Goal: Information Seeking & Learning: Learn about a topic

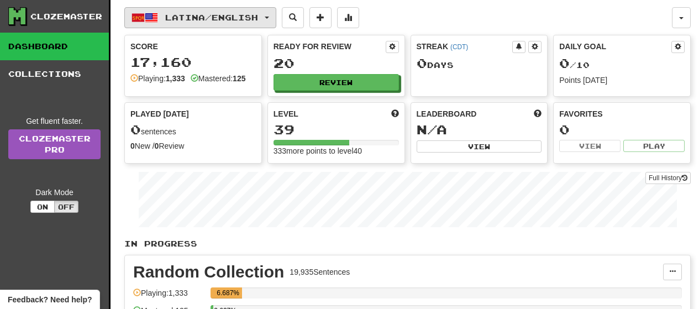
click at [272, 22] on button "Latina / English" at bounding box center [200, 17] width 152 height 21
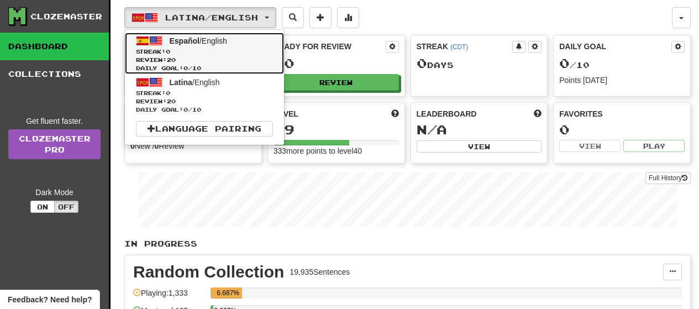
click at [248, 45] on link "Español / English Streak: 0 Review: 20 Daily Goal: 0 / 10" at bounding box center [204, 53] width 159 height 41
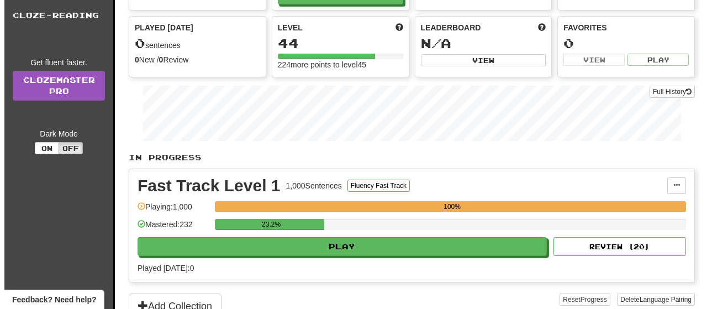
scroll to position [88, 0]
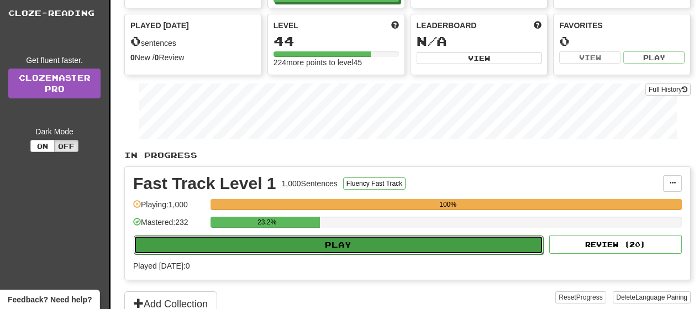
click at [500, 248] on button "Play" at bounding box center [339, 244] width 410 height 19
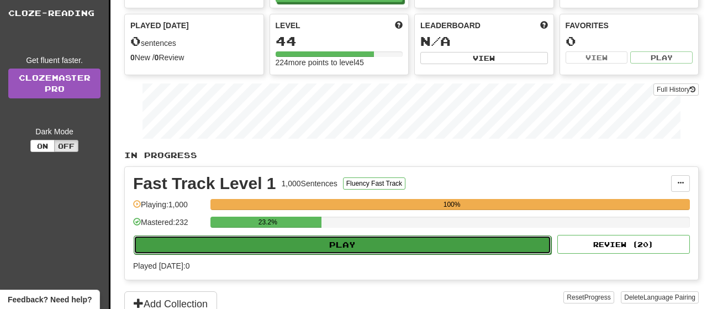
select select "**"
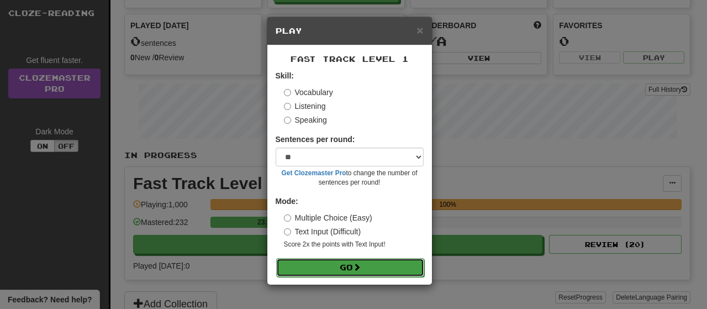
click at [381, 261] on button "Go" at bounding box center [350, 267] width 148 height 19
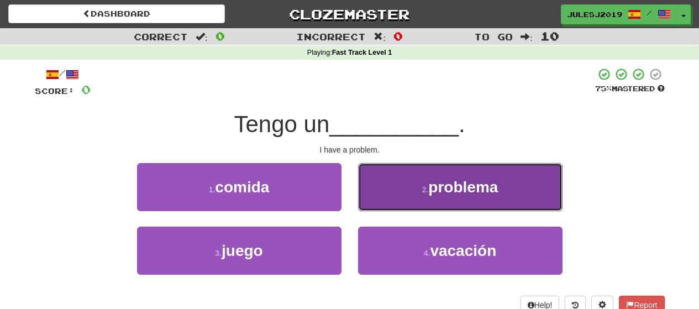
click at [408, 197] on button "2 . problema" at bounding box center [460, 187] width 204 height 48
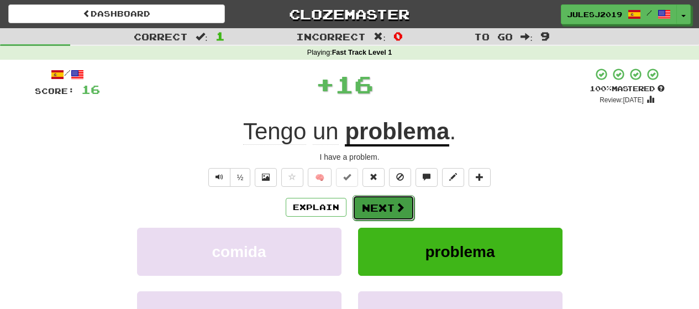
click at [395, 207] on span at bounding box center [400, 207] width 10 height 10
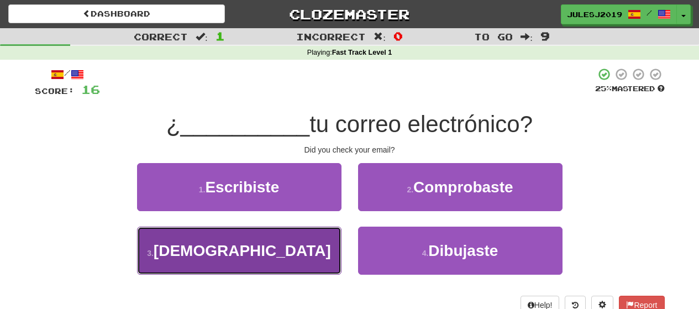
click at [312, 257] on button "3 . Corriste" at bounding box center [239, 251] width 204 height 48
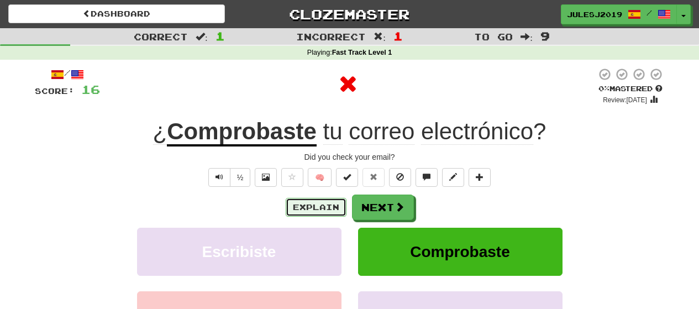
click at [314, 207] on button "Explain" at bounding box center [316, 207] width 61 height 19
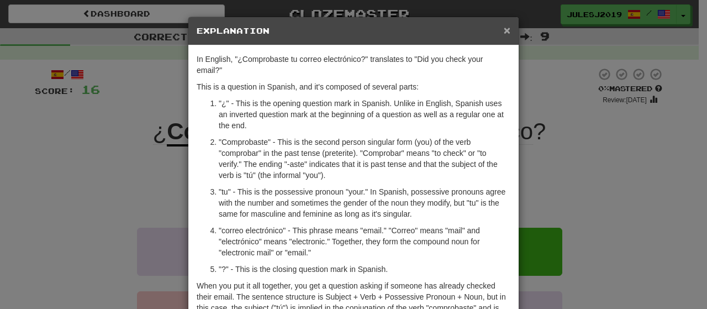
click at [504, 27] on span "×" at bounding box center [507, 30] width 7 height 13
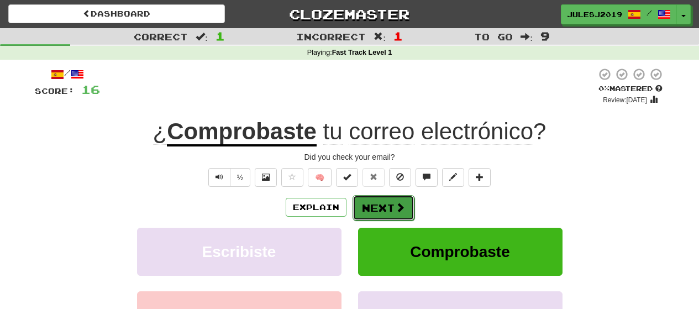
click at [371, 206] on button "Next" at bounding box center [384, 207] width 62 height 25
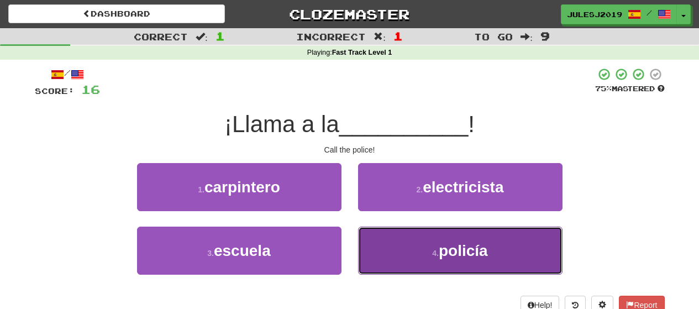
click at [376, 245] on button "4 . policía" at bounding box center [460, 251] width 204 height 48
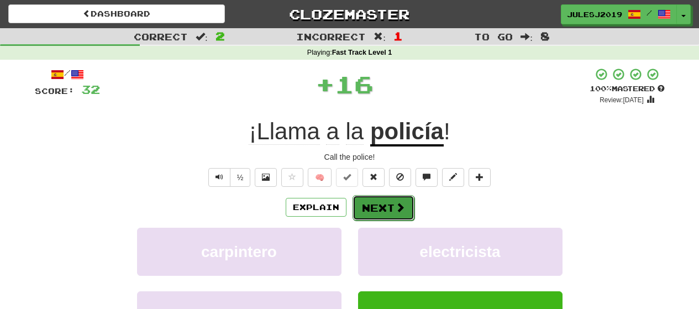
click at [372, 203] on button "Next" at bounding box center [384, 207] width 62 height 25
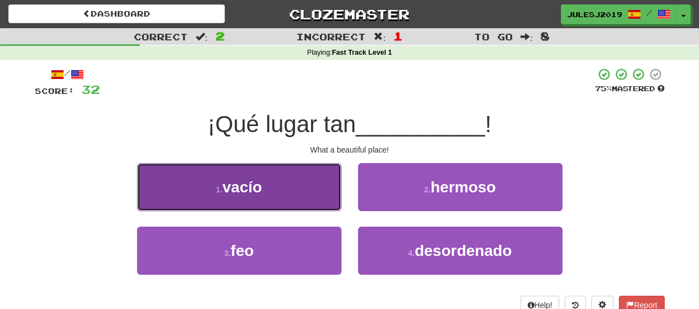
click at [291, 198] on button "1 . vacío" at bounding box center [239, 187] width 204 height 48
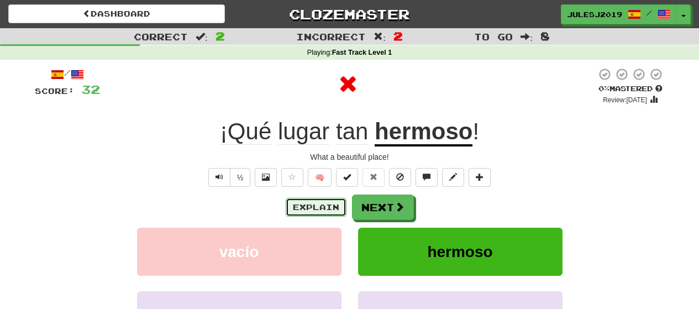
click at [302, 201] on button "Explain" at bounding box center [316, 207] width 61 height 19
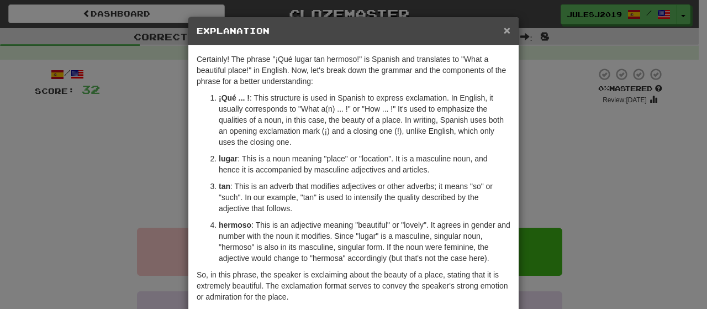
click at [504, 24] on span "×" at bounding box center [507, 30] width 7 height 13
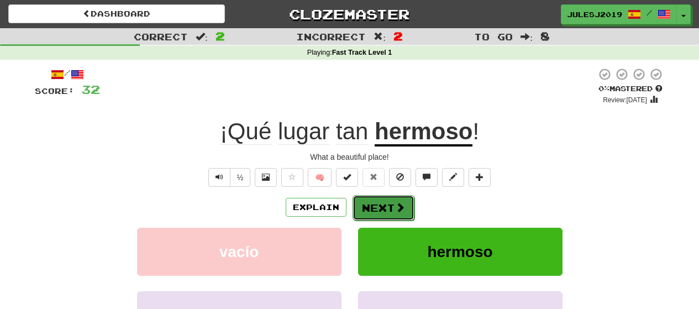
click at [375, 195] on button "Next" at bounding box center [384, 207] width 62 height 25
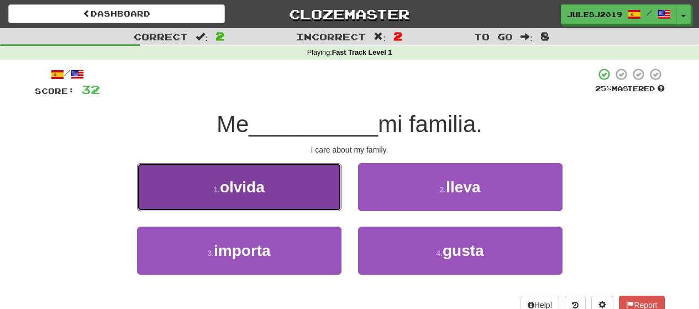
click at [296, 198] on button "1 . olvida" at bounding box center [239, 187] width 204 height 48
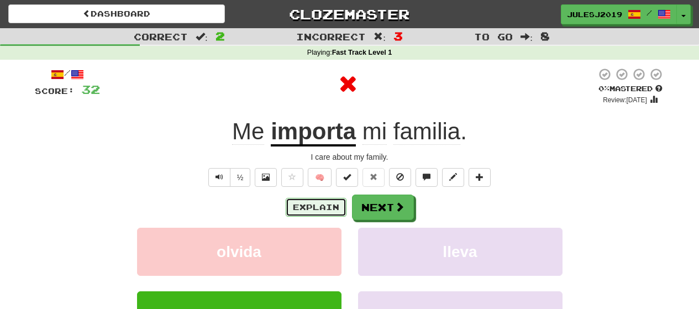
click at [312, 205] on button "Explain" at bounding box center [316, 207] width 61 height 19
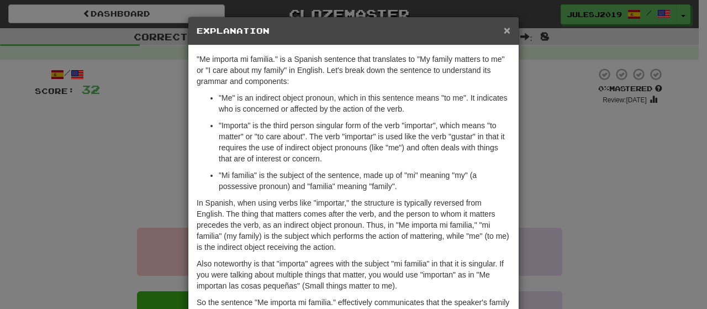
click at [504, 36] on span "×" at bounding box center [507, 30] width 7 height 13
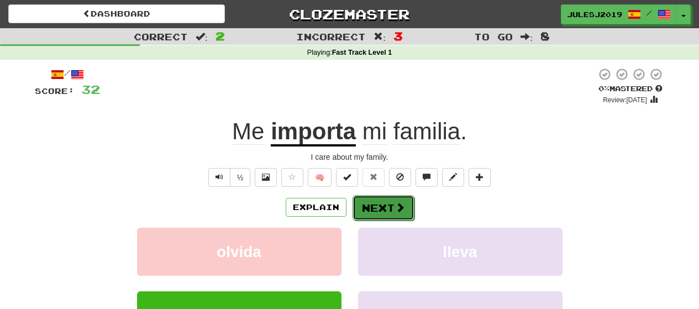
click at [368, 210] on button "Next" at bounding box center [384, 207] width 62 height 25
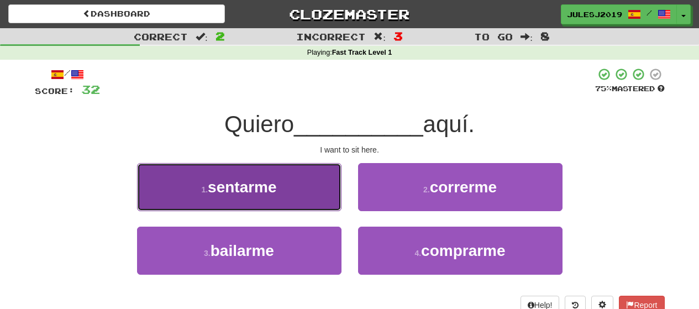
click at [318, 203] on button "1 . sentarme" at bounding box center [239, 187] width 204 height 48
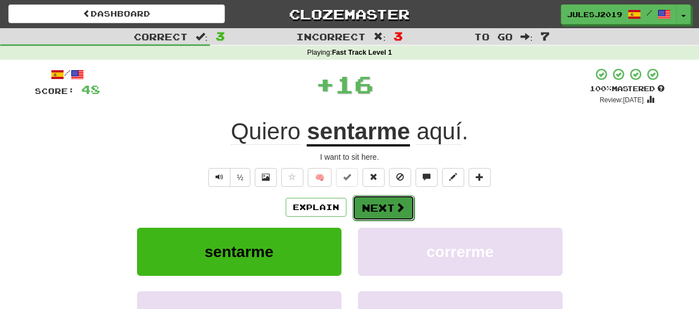
click at [370, 213] on button "Next" at bounding box center [384, 207] width 62 height 25
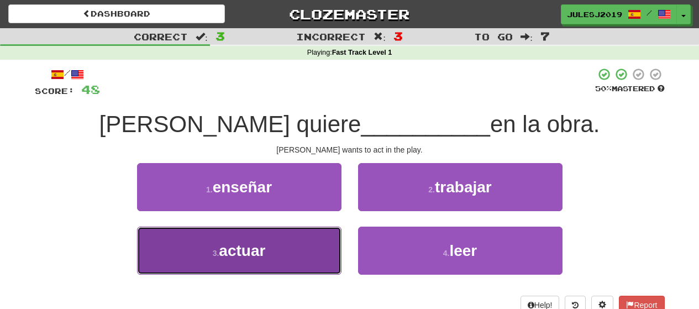
click at [306, 250] on button "3 . actuar" at bounding box center [239, 251] width 204 height 48
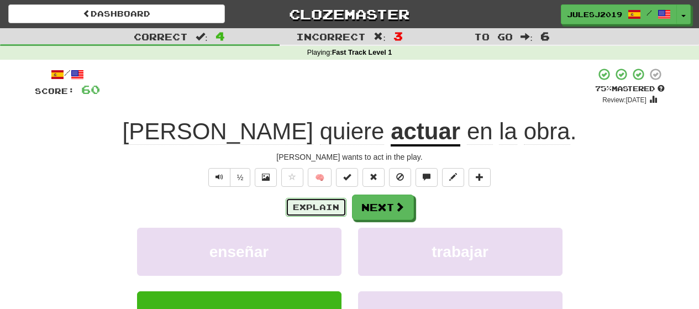
click at [316, 209] on button "Explain" at bounding box center [316, 207] width 61 height 19
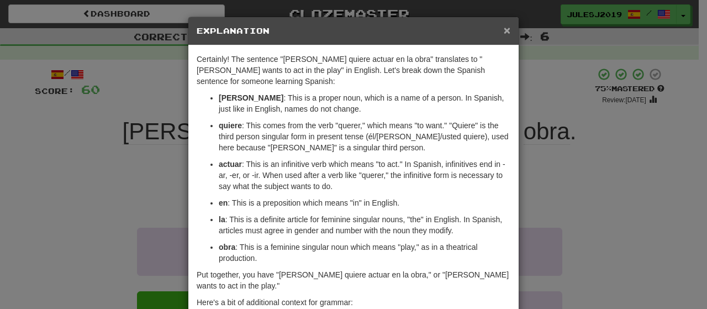
click at [504, 34] on span "×" at bounding box center [507, 30] width 7 height 13
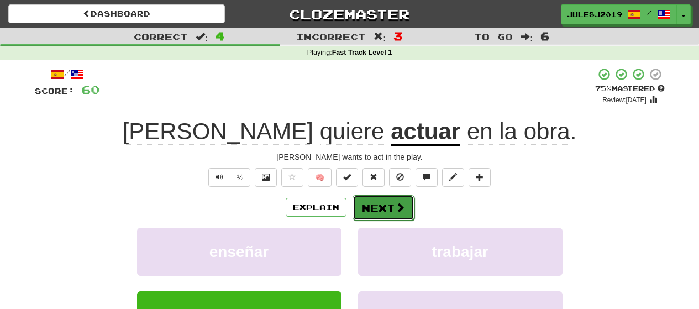
click at [365, 197] on button "Next" at bounding box center [384, 207] width 62 height 25
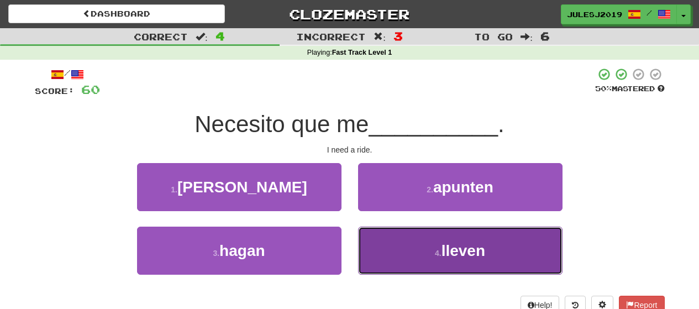
click at [381, 255] on button "4 . lleven" at bounding box center [460, 251] width 204 height 48
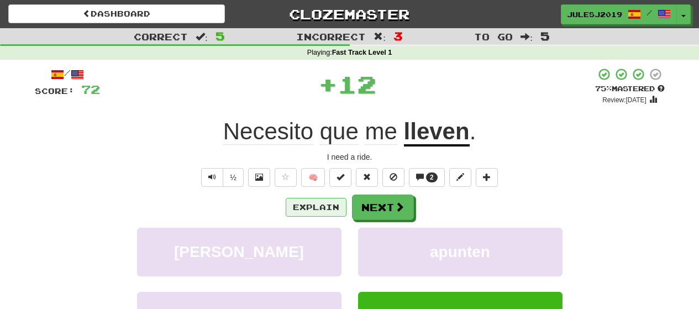
drag, startPoint x: 329, startPoint y: 219, endPoint x: 326, endPoint y: 211, distance: 9.1
click at [326, 211] on div "Explain Next" at bounding box center [350, 207] width 630 height 25
click at [326, 211] on button "Explain" at bounding box center [316, 207] width 61 height 19
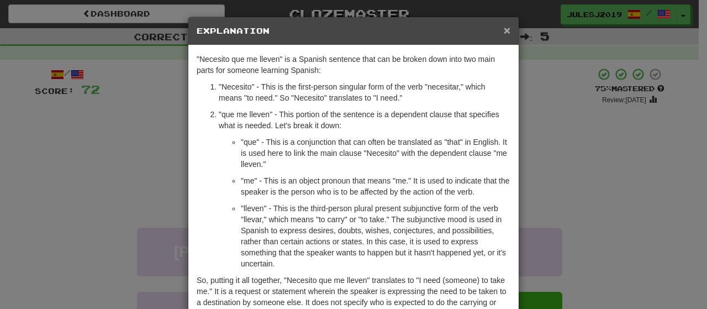
click at [504, 35] on span "×" at bounding box center [507, 30] width 7 height 13
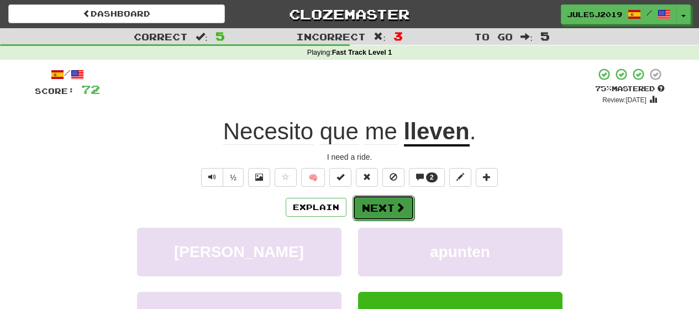
click at [366, 206] on button "Next" at bounding box center [384, 207] width 62 height 25
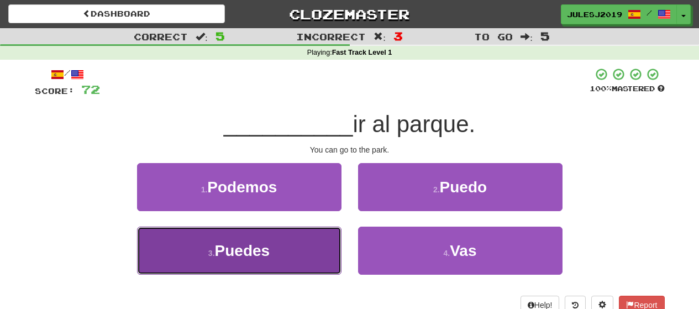
click at [293, 261] on button "3 . Puedes" at bounding box center [239, 251] width 204 height 48
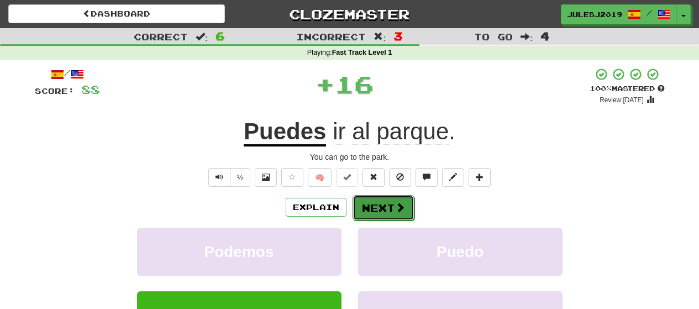
click at [384, 206] on button "Next" at bounding box center [384, 207] width 62 height 25
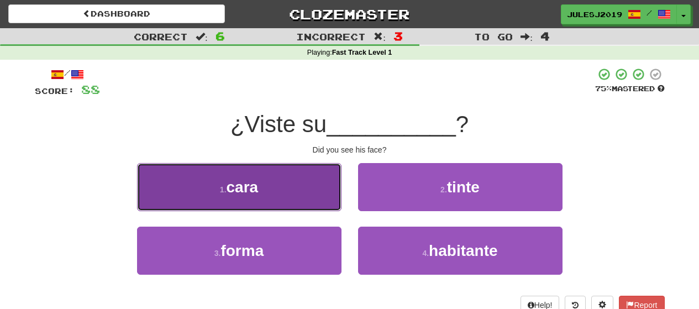
click at [322, 204] on button "1 . cara" at bounding box center [239, 187] width 204 height 48
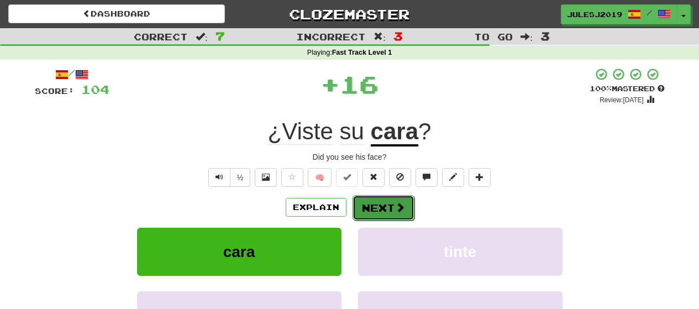
click at [366, 207] on button "Next" at bounding box center [384, 207] width 62 height 25
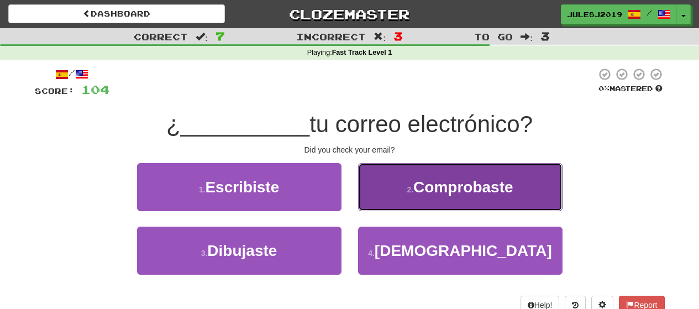
click at [369, 205] on button "2 . Comprobaste" at bounding box center [460, 187] width 204 height 48
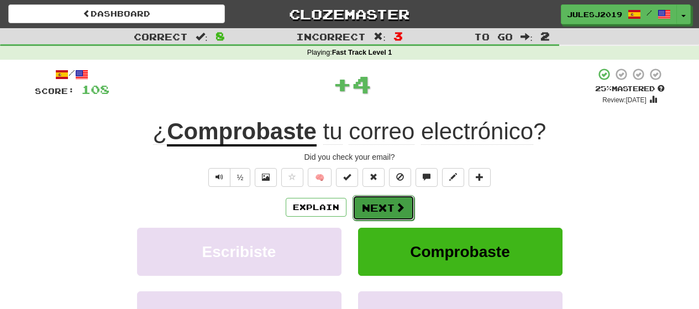
click at [369, 205] on button "Next" at bounding box center [384, 207] width 62 height 25
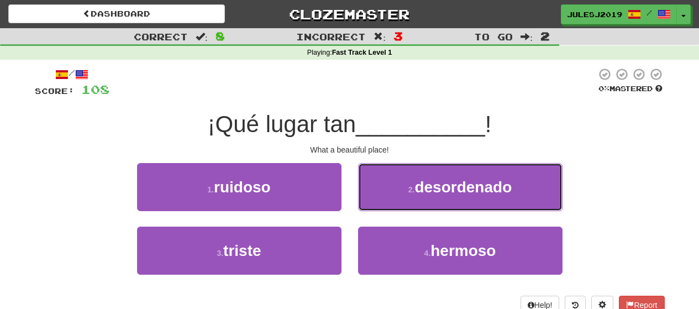
click at [369, 205] on button "2 . desordenado" at bounding box center [460, 187] width 204 height 48
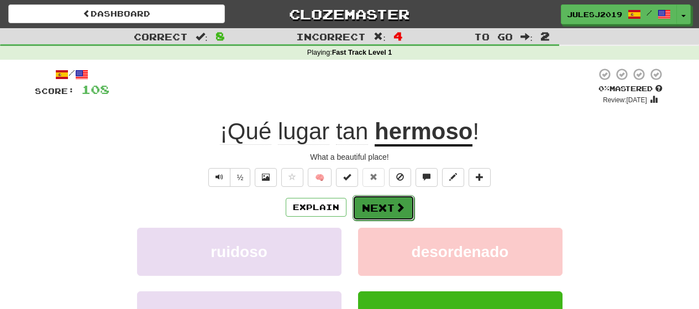
click at [379, 211] on button "Next" at bounding box center [384, 207] width 62 height 25
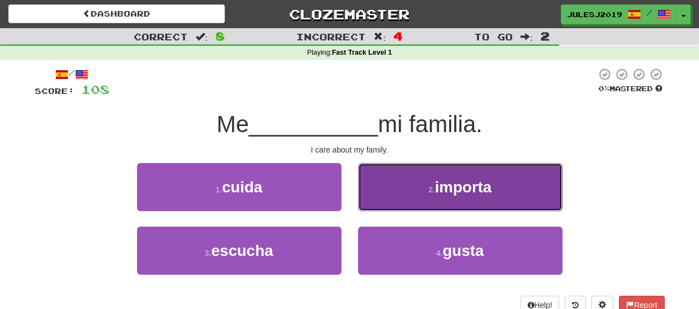
click at [411, 204] on button "2 . importa" at bounding box center [460, 187] width 204 height 48
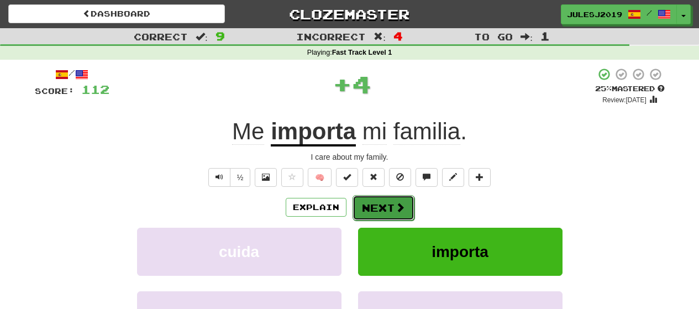
click at [384, 208] on button "Next" at bounding box center [384, 207] width 62 height 25
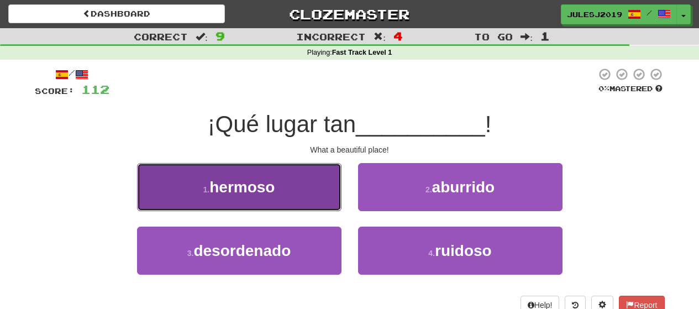
click at [298, 201] on button "1 . hermoso" at bounding box center [239, 187] width 204 height 48
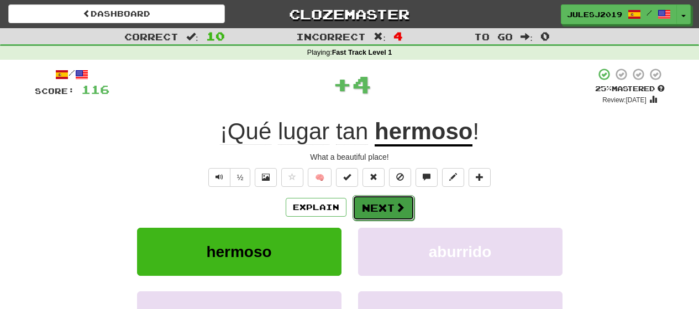
click at [384, 211] on button "Next" at bounding box center [384, 207] width 62 height 25
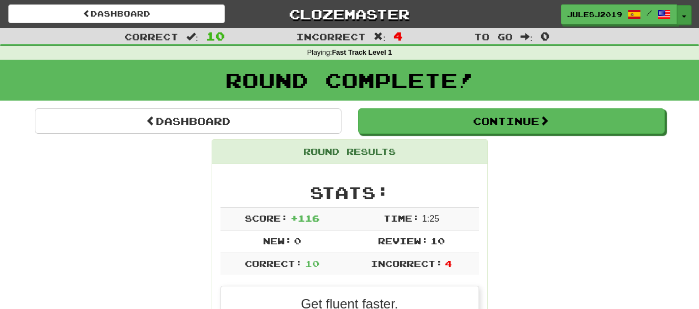
click at [686, 17] on button "Toggle Dropdown" at bounding box center [684, 15] width 14 height 20
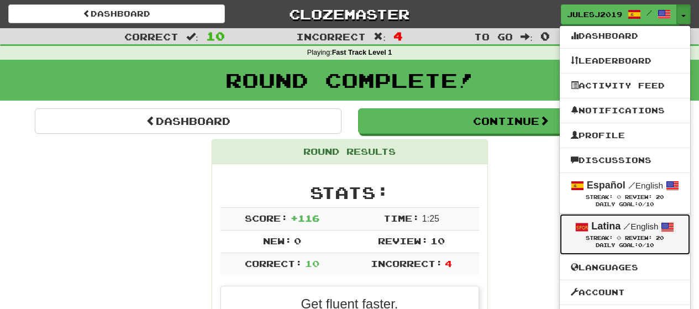
click at [591, 228] on strong "Latina" at bounding box center [605, 226] width 29 height 11
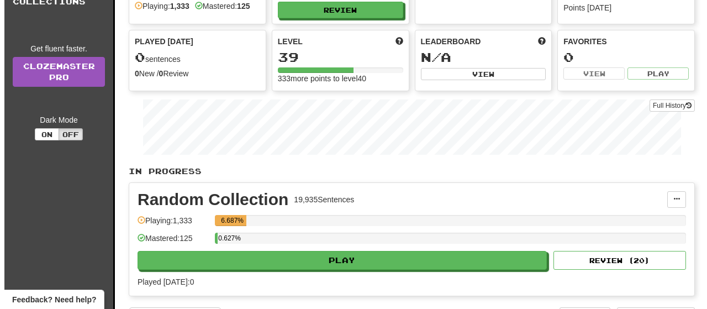
scroll to position [88, 0]
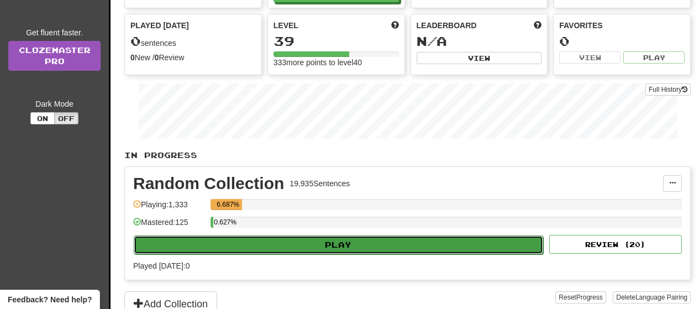
click at [515, 243] on button "Play" at bounding box center [339, 244] width 410 height 19
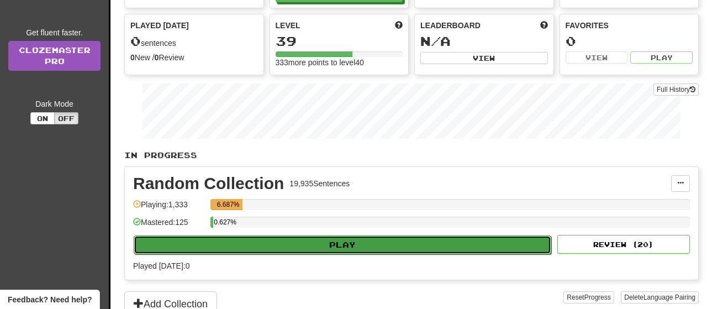
select select "**"
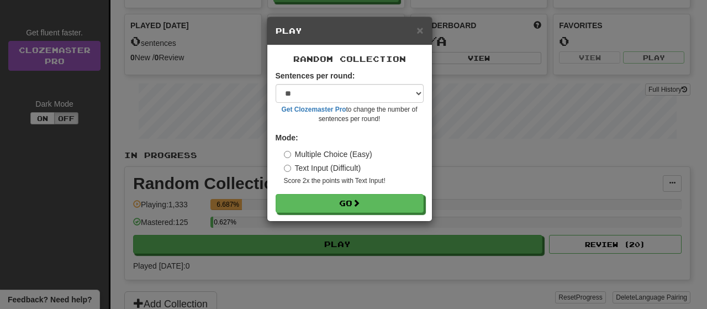
click at [401, 193] on form "Sentences per round: * ** ** ** ** ** *** ******** Get Clozemaster Pro to chang…" at bounding box center [350, 141] width 148 height 143
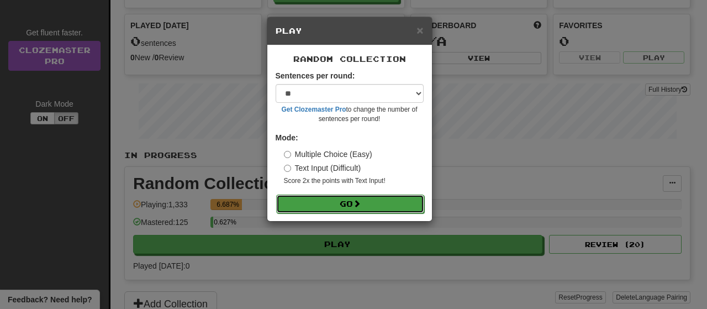
click at [397, 200] on button "Go" at bounding box center [350, 204] width 148 height 19
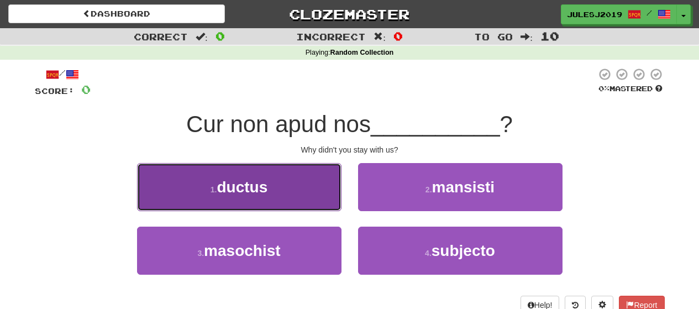
click at [329, 193] on button "1 . ductus" at bounding box center [239, 187] width 204 height 48
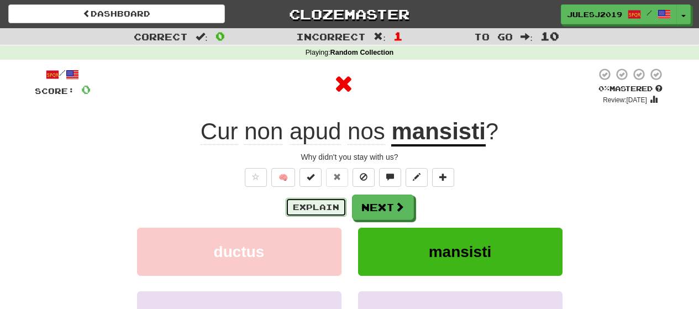
click at [324, 203] on button "Explain" at bounding box center [316, 207] width 61 height 19
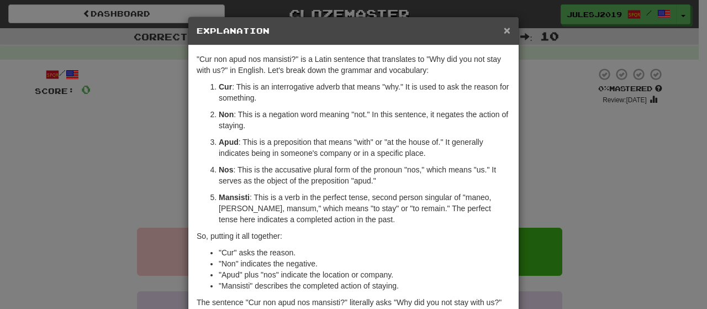
click at [505, 29] on span "×" at bounding box center [507, 30] width 7 height 13
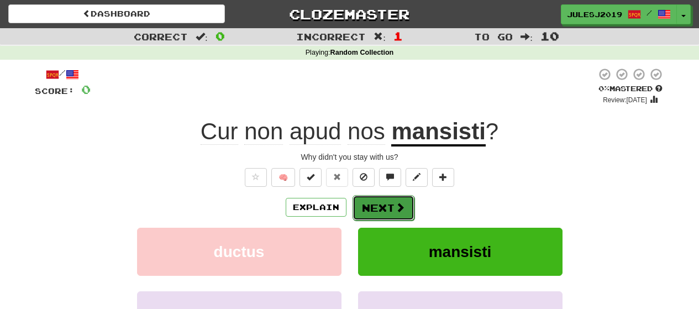
click at [391, 206] on button "Next" at bounding box center [384, 207] width 62 height 25
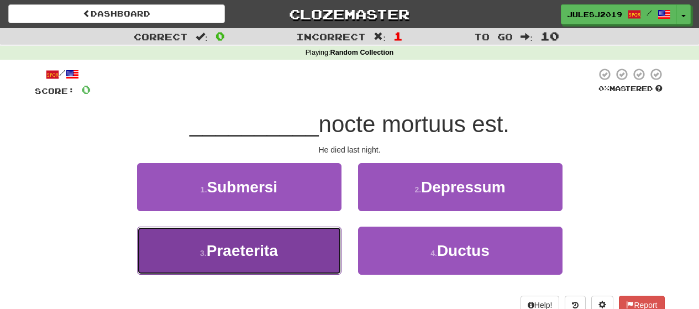
click at [326, 254] on button "3 . Praeterita" at bounding box center [239, 251] width 204 height 48
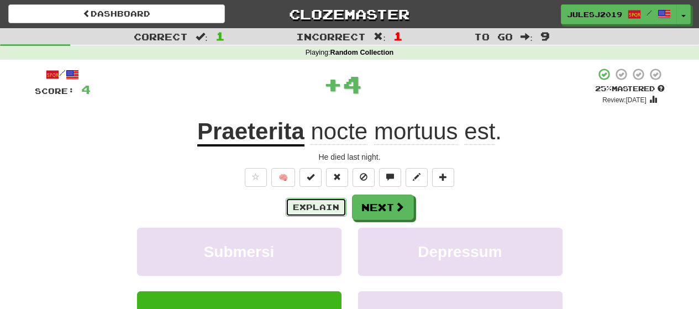
click at [326, 215] on button "Explain" at bounding box center [316, 207] width 61 height 19
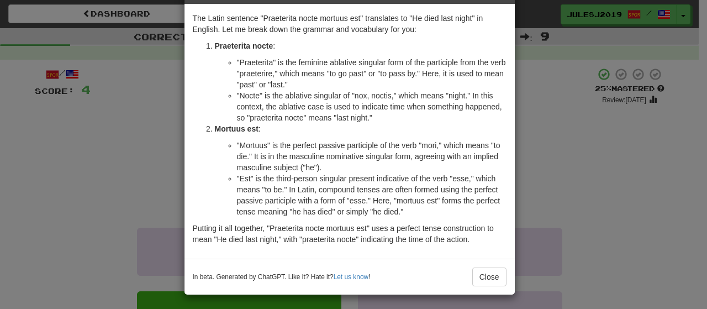
scroll to position [44, 0]
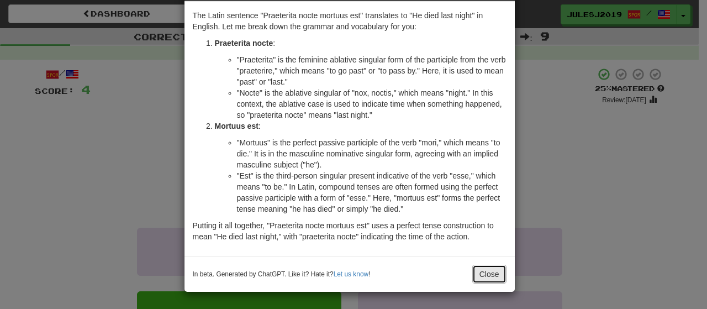
click at [484, 279] on button "Close" at bounding box center [490, 274] width 34 height 19
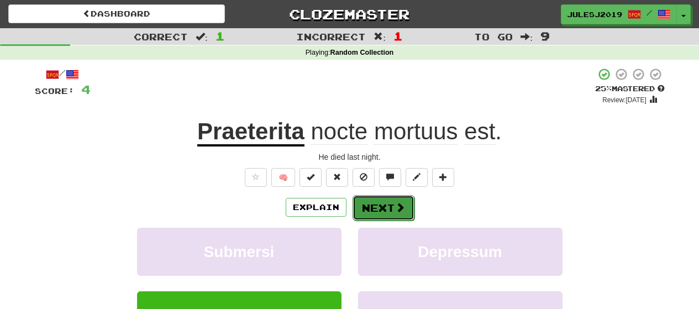
click at [373, 207] on button "Next" at bounding box center [384, 207] width 62 height 25
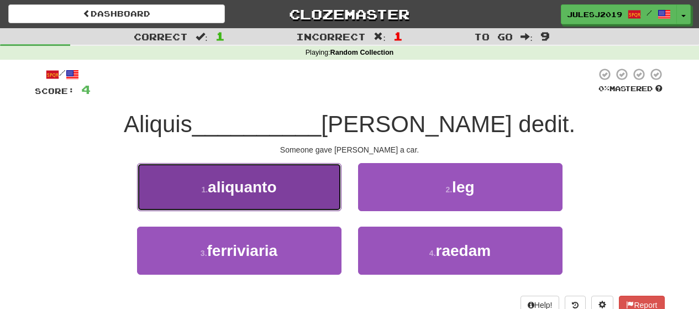
click at [256, 198] on button "1 . aliquanto" at bounding box center [239, 187] width 204 height 48
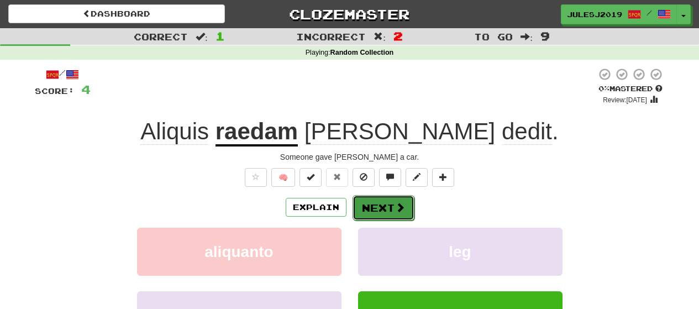
click at [372, 212] on button "Next" at bounding box center [384, 207] width 62 height 25
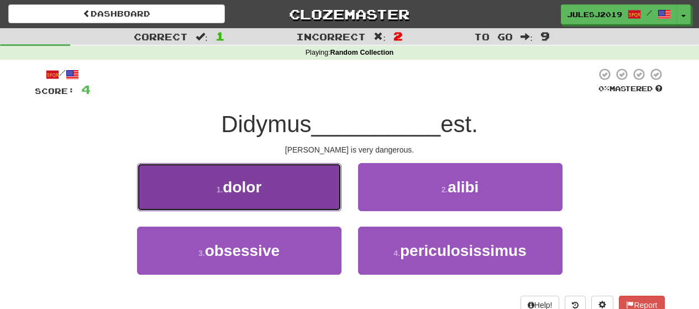
click at [307, 194] on button "1 . dolor" at bounding box center [239, 187] width 204 height 48
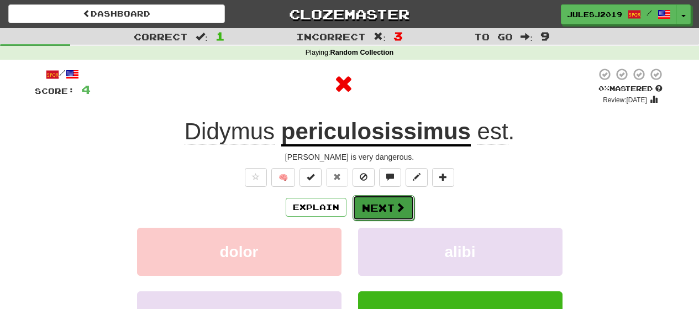
click at [365, 204] on button "Next" at bounding box center [384, 207] width 62 height 25
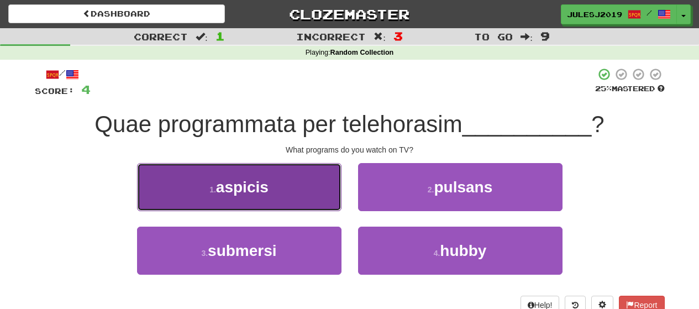
click at [324, 200] on button "1 . aspicis" at bounding box center [239, 187] width 204 height 48
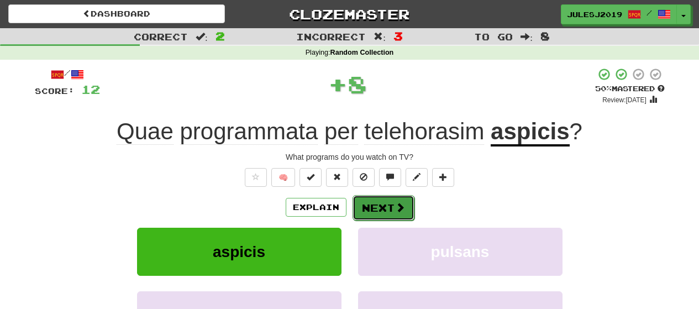
click at [376, 206] on button "Next" at bounding box center [384, 207] width 62 height 25
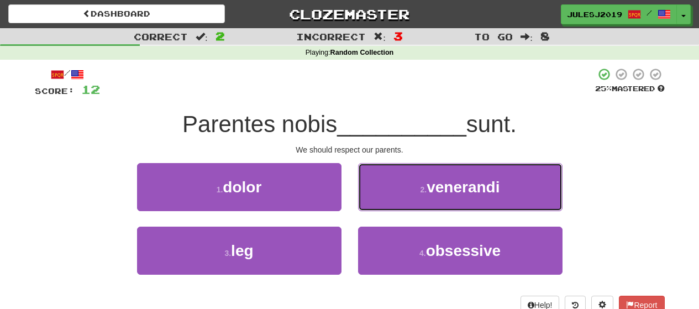
click at [376, 206] on button "2 . venerandi" at bounding box center [460, 187] width 204 height 48
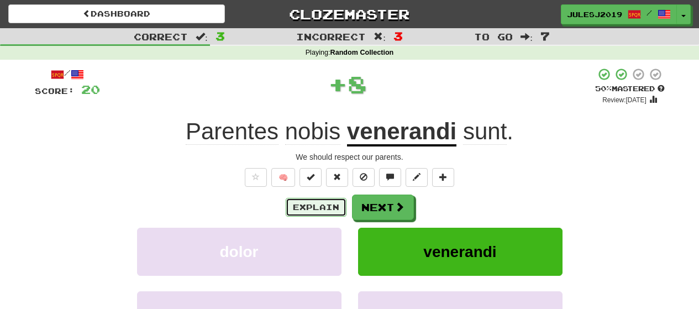
click at [338, 206] on button "Explain" at bounding box center [316, 207] width 61 height 19
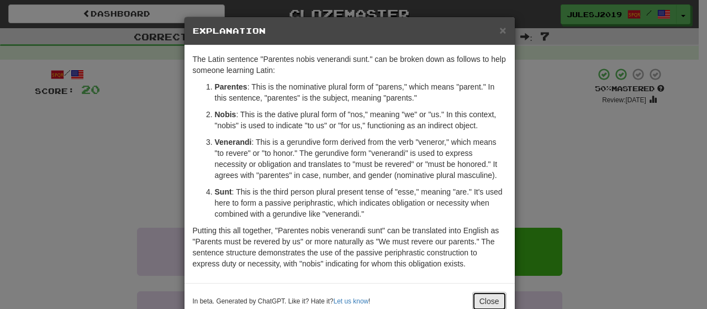
click at [482, 301] on button "Close" at bounding box center [490, 301] width 34 height 19
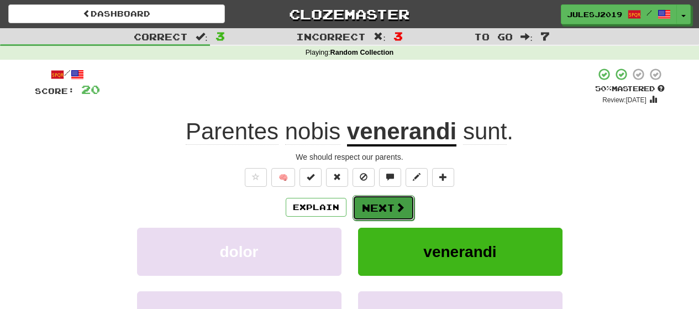
click at [397, 215] on button "Next" at bounding box center [384, 207] width 62 height 25
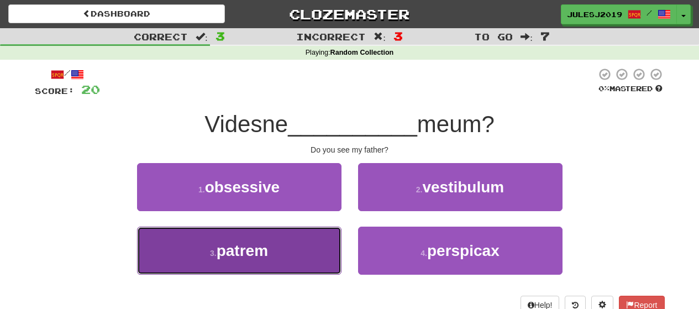
click at [334, 232] on button "3 . patrem" at bounding box center [239, 251] width 204 height 48
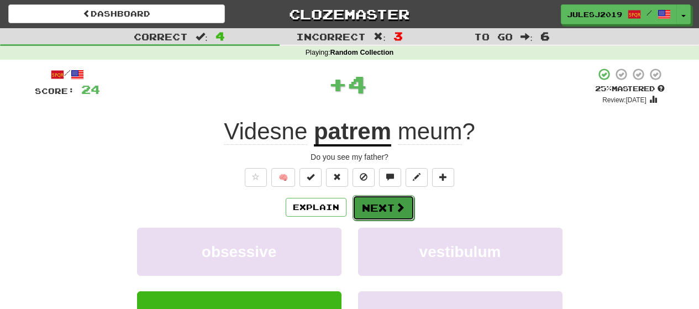
click at [371, 202] on button "Next" at bounding box center [384, 207] width 62 height 25
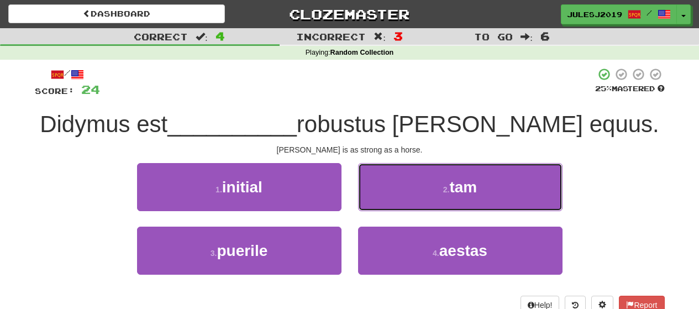
click at [371, 202] on button "2 . tam" at bounding box center [460, 187] width 204 height 48
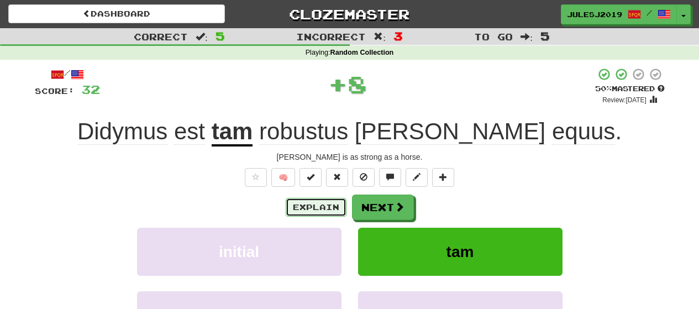
click at [328, 202] on button "Explain" at bounding box center [316, 207] width 61 height 19
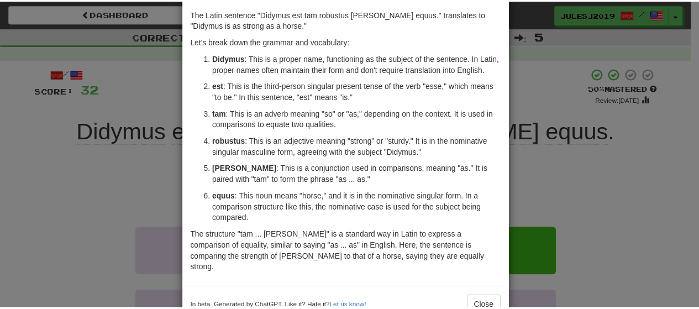
scroll to position [66, 0]
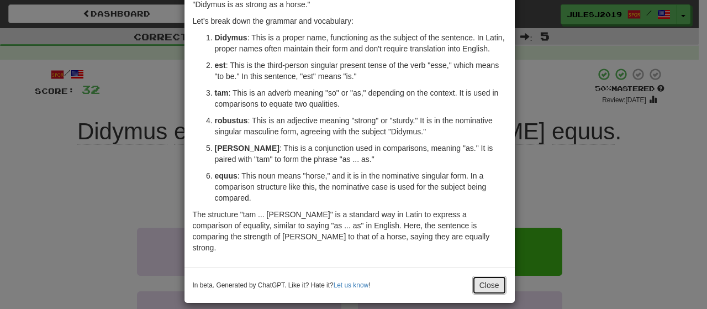
click at [481, 276] on button "Close" at bounding box center [490, 285] width 34 height 19
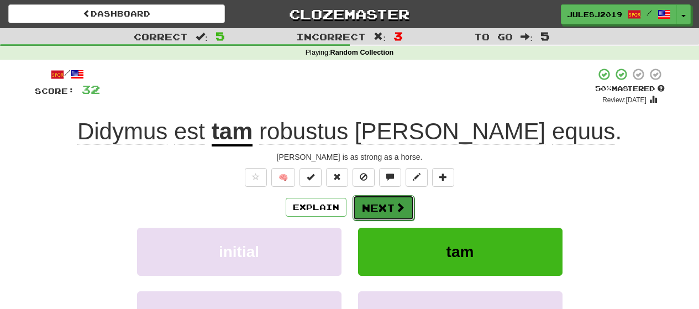
click at [381, 208] on button "Next" at bounding box center [384, 207] width 62 height 25
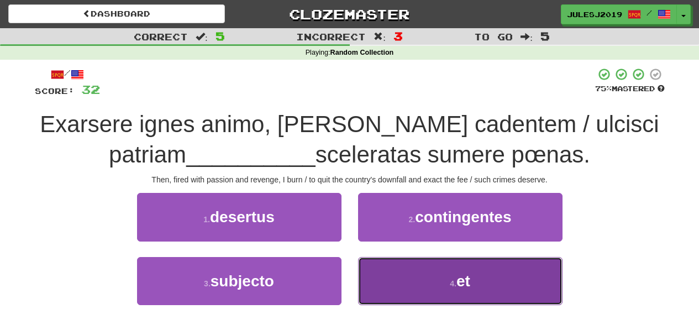
click at [419, 297] on button "4 . et" at bounding box center [460, 281] width 204 height 48
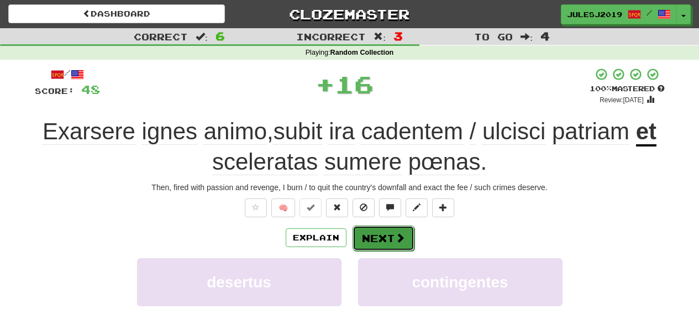
click at [391, 243] on button "Next" at bounding box center [384, 237] width 62 height 25
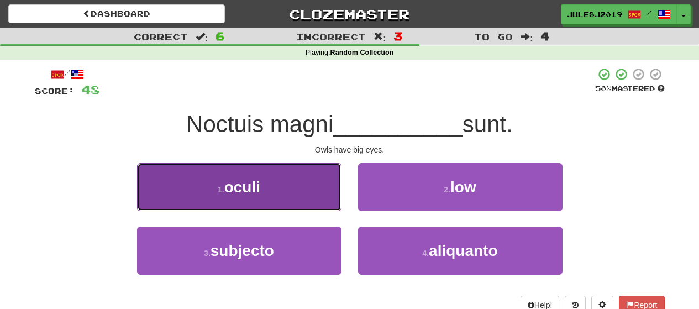
click at [316, 205] on button "1 . oculi" at bounding box center [239, 187] width 204 height 48
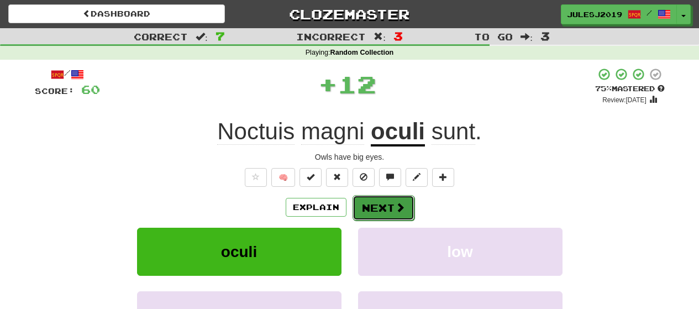
click at [381, 218] on button "Next" at bounding box center [384, 207] width 62 height 25
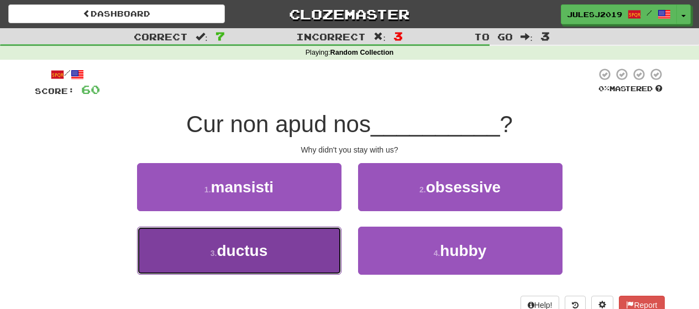
click at [318, 246] on button "3 . ductus" at bounding box center [239, 251] width 204 height 48
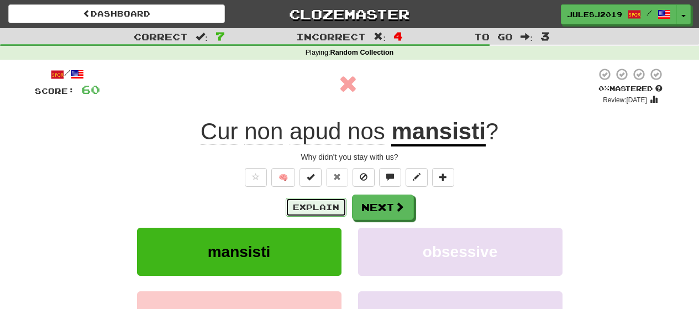
click at [337, 207] on button "Explain" at bounding box center [316, 207] width 61 height 19
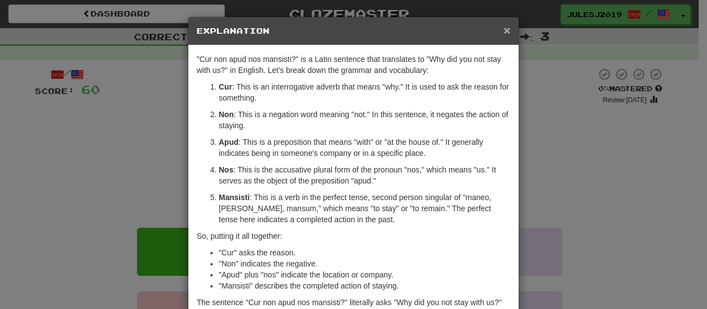
click at [504, 31] on span "×" at bounding box center [507, 30] width 7 height 13
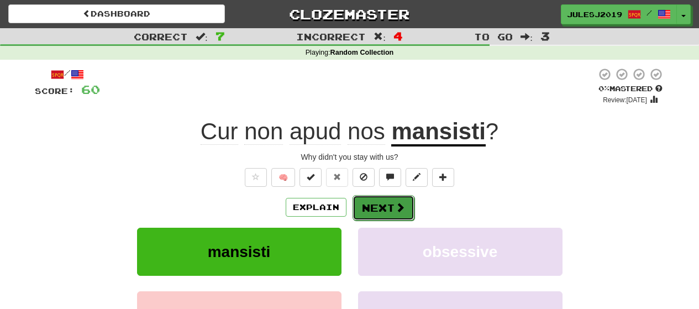
click at [367, 203] on button "Next" at bounding box center [384, 207] width 62 height 25
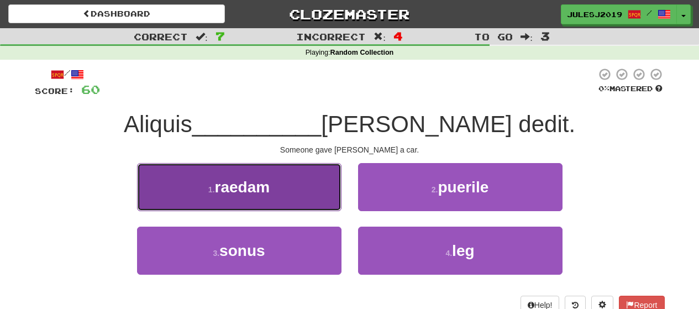
click at [322, 198] on button "1 . [GEOGRAPHIC_DATA]" at bounding box center [239, 187] width 204 height 48
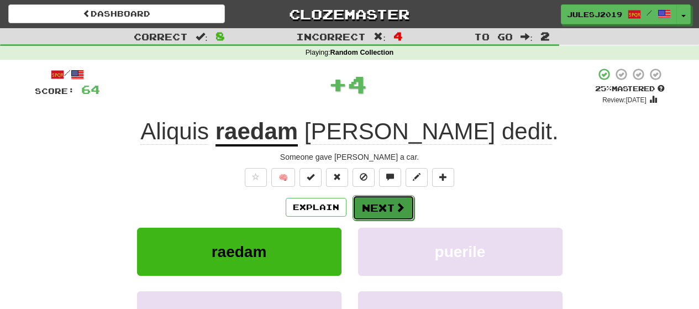
click at [374, 203] on button "Next" at bounding box center [384, 207] width 62 height 25
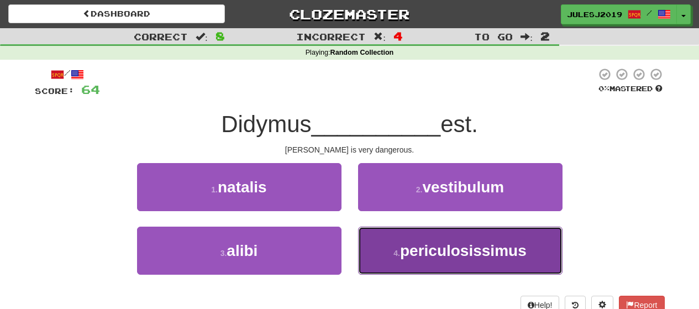
click at [379, 238] on button "4 . periculosissimus" at bounding box center [460, 251] width 204 height 48
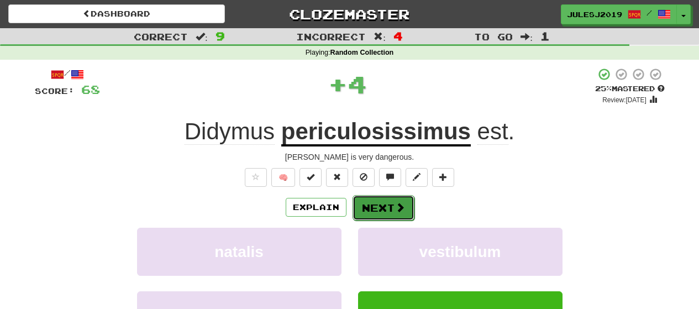
click at [371, 205] on button "Next" at bounding box center [384, 207] width 62 height 25
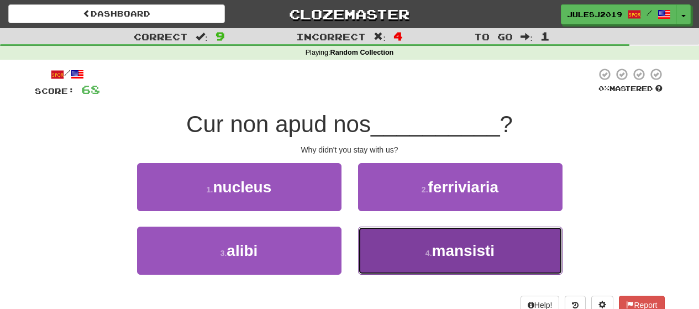
click at [376, 235] on button "4 . mansisti" at bounding box center [460, 251] width 204 height 48
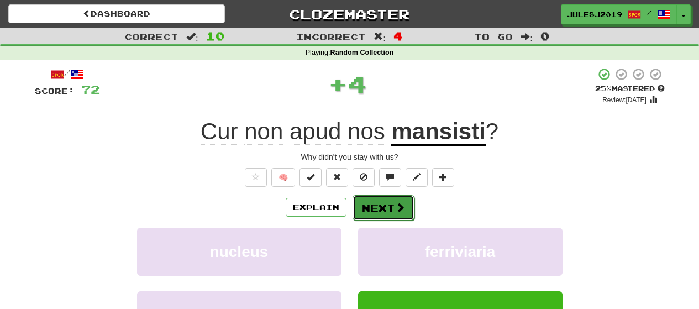
click at [372, 200] on button "Next" at bounding box center [384, 207] width 62 height 25
